Goal: Transaction & Acquisition: Purchase product/service

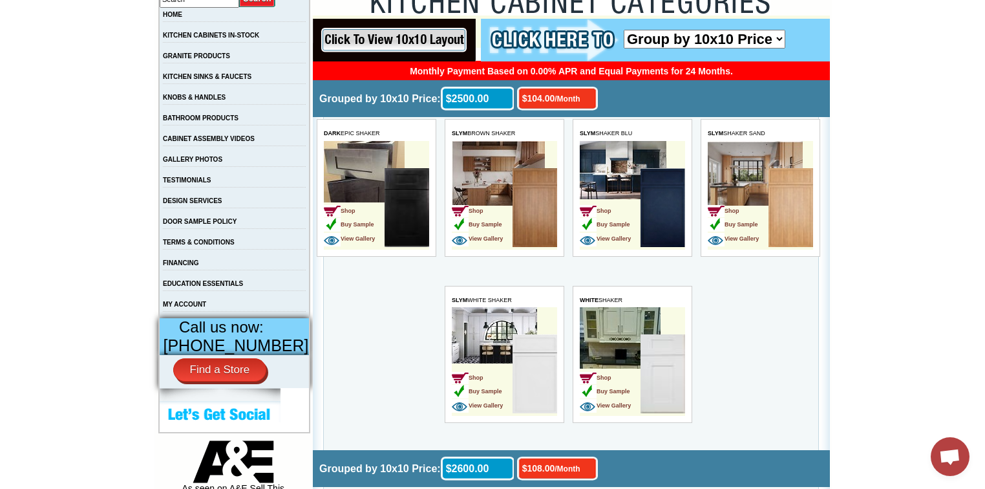
click at [668, 332] on td "Shop Buy Sample View Gallery" at bounding box center [631, 361] width 105 height 109
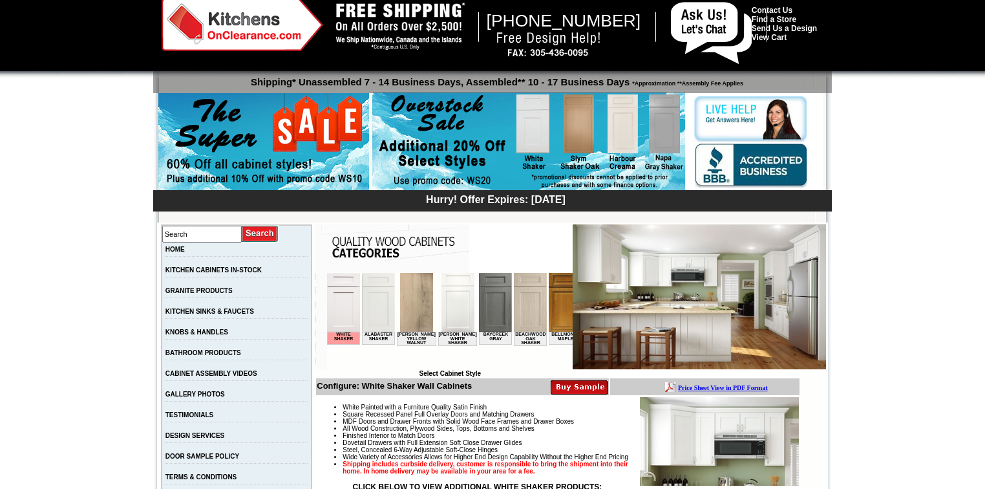
scroll to position [259, 0]
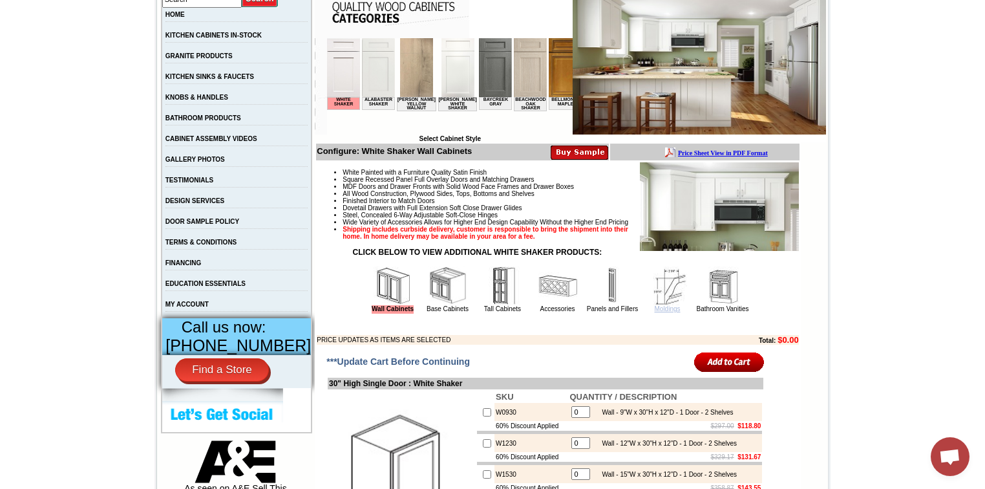
click at [660, 312] on link "Moldings" at bounding box center [667, 308] width 26 height 7
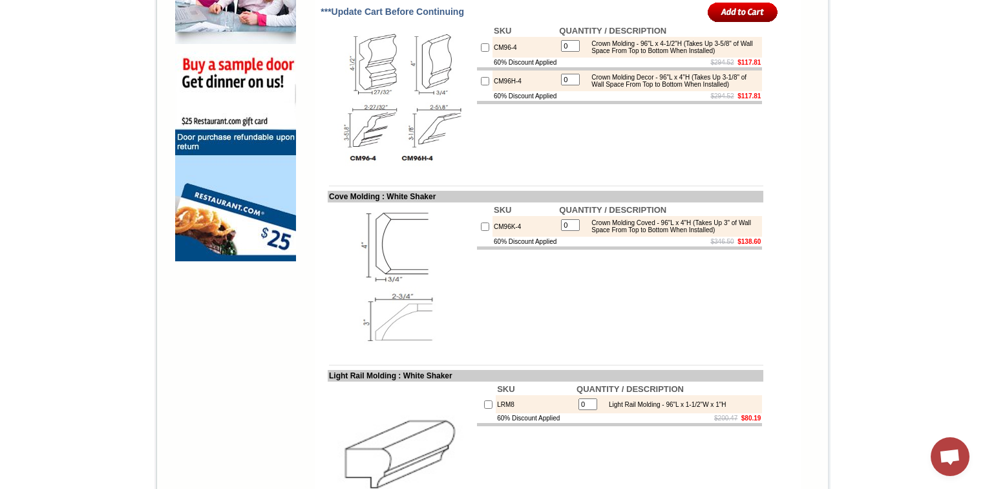
scroll to position [1034, 0]
